Goal: Transaction & Acquisition: Purchase product/service

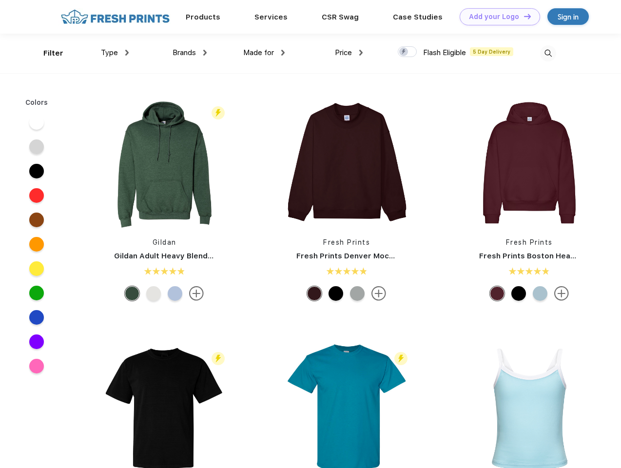
click at [497, 17] on link "Add your Logo Design Tool" at bounding box center [500, 16] width 80 height 17
click at [0, 0] on div "Design Tool" at bounding box center [0, 0] width 0 height 0
click at [523, 16] on link "Add your Logo Design Tool" at bounding box center [500, 16] width 80 height 17
click at [47, 53] on div "Filter" at bounding box center [53, 53] width 20 height 11
click at [115, 53] on span "Type" at bounding box center [109, 52] width 17 height 9
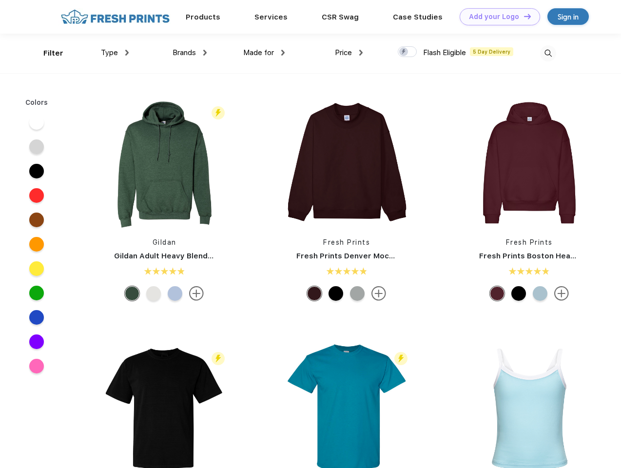
click at [190, 53] on span "Brands" at bounding box center [184, 52] width 23 height 9
click at [264, 53] on span "Made for" at bounding box center [258, 52] width 31 height 9
click at [349, 53] on span "Price" at bounding box center [343, 52] width 17 height 9
click at [408, 52] on div at bounding box center [407, 51] width 19 height 11
click at [404, 52] on input "checkbox" at bounding box center [401, 49] width 6 height 6
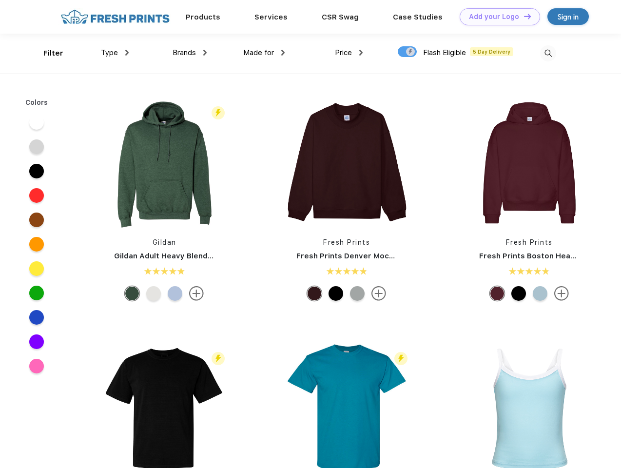
click at [548, 53] on img at bounding box center [549, 53] width 16 height 16
